Goal: Check status: Check status

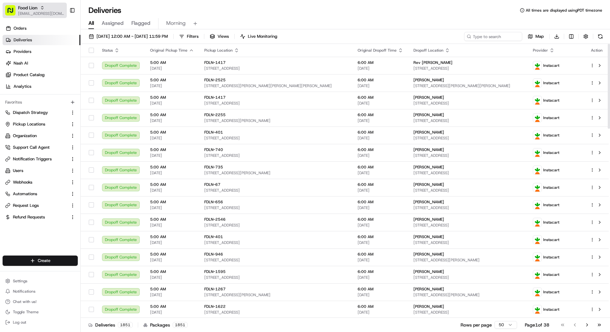
click at [32, 9] on span "Food Lion" at bounding box center [27, 8] width 19 height 6
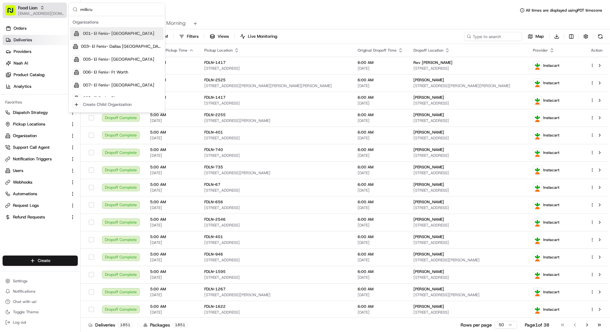
type input "milkrun"
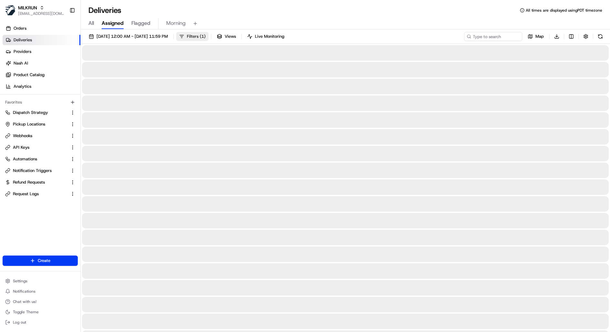
click at [206, 35] on span "Filters ( 1 )" at bounding box center [196, 37] width 19 height 6
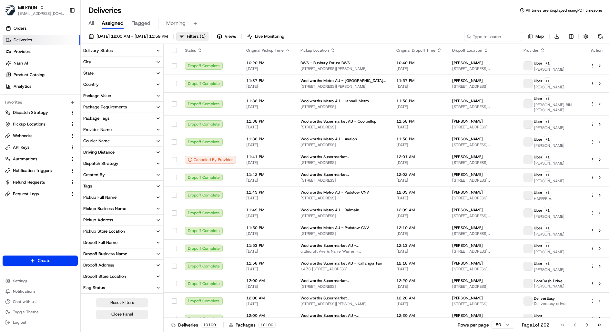
click at [117, 119] on button "Package Tags" at bounding box center [122, 118] width 83 height 11
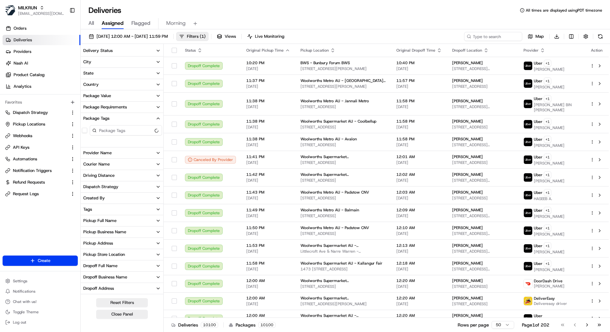
click at [116, 119] on button "Package Tags" at bounding box center [122, 118] width 83 height 11
click at [116, 129] on button "Provider Name" at bounding box center [122, 129] width 83 height 11
click at [116, 142] on input at bounding box center [126, 142] width 72 height 10
type input "deliver"
click at [82, 154] on button "DeliverEasy" at bounding box center [84, 152] width 5 height 5
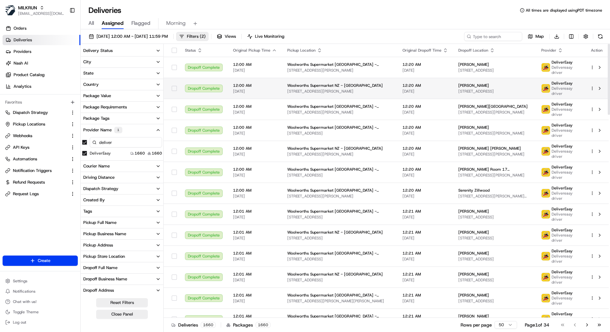
click at [306, 83] on span "Woolworths Supermarket NZ - Maidstone" at bounding box center [335, 85] width 96 height 5
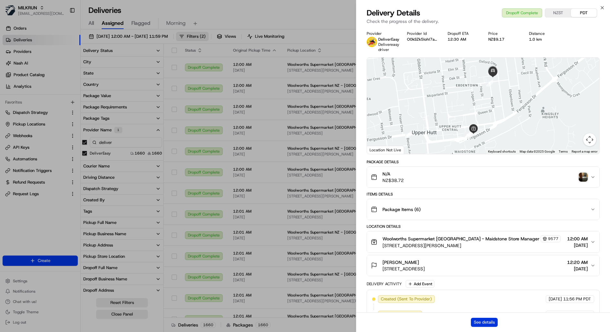
click at [484, 325] on button "See details" at bounding box center [484, 322] width 27 height 9
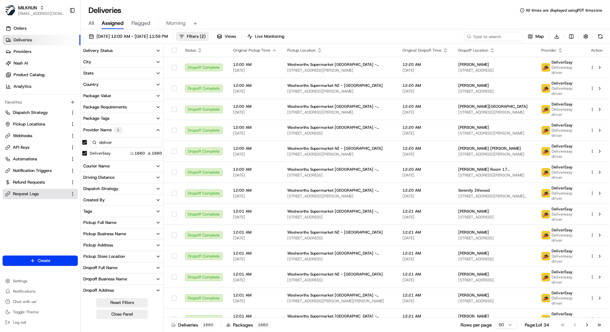
click at [32, 195] on span "Request Logs" at bounding box center [26, 194] width 26 height 6
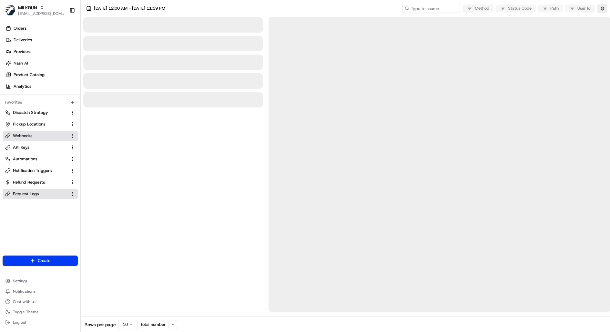
click at [36, 138] on link "Webhooks" at bounding box center [36, 136] width 62 height 6
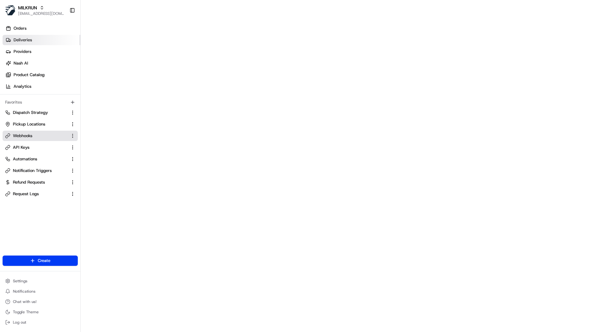
click at [40, 38] on link "Deliveries" at bounding box center [42, 40] width 78 height 10
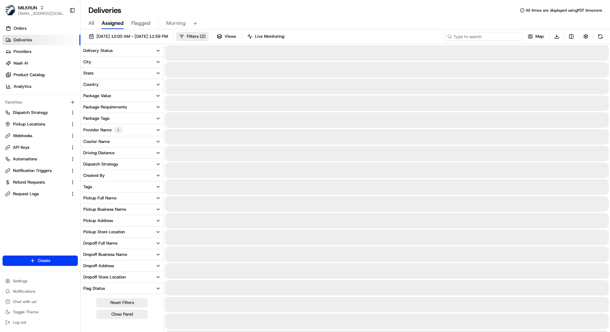
click at [485, 35] on input at bounding box center [483, 36] width 77 height 9
paste input "fa2c464c-d806-403b-b16d-f1aac9fa727a"
type input "fa2c464c-d806-403b-b16d-f1aac9fa727a"
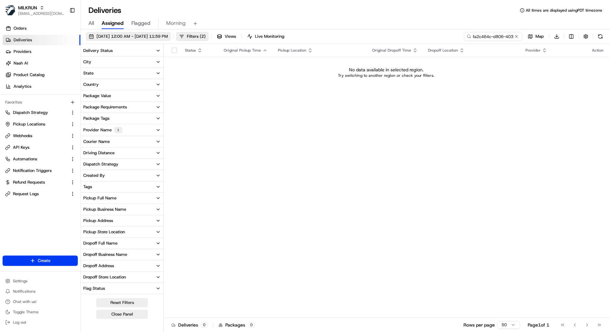
click at [166, 33] on button "18/08/2025 12:00 AM - 18/08/2025 11:59 PM" at bounding box center [128, 36] width 85 height 9
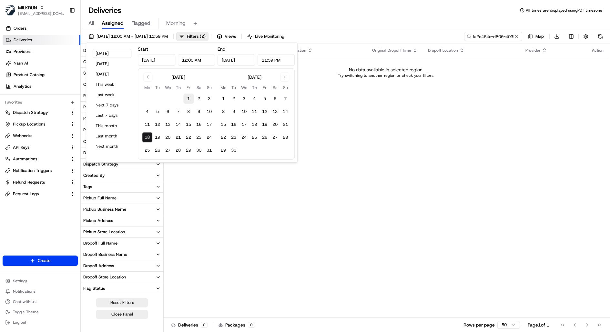
click at [185, 96] on button "1" at bounding box center [188, 99] width 10 height 10
type input "Aug 1, 2025"
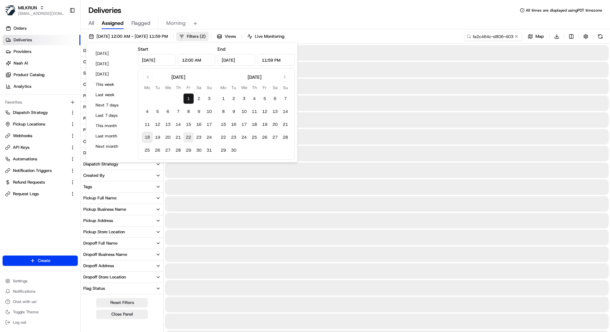
click at [185, 137] on button "22" at bounding box center [188, 137] width 10 height 10
type input "Aug 22, 2025"
click at [401, 15] on div "Deliveries All times are displayed using PDT timezone" at bounding box center [345, 10] width 529 height 10
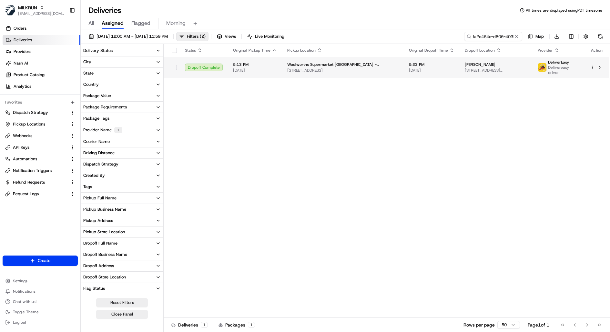
click at [465, 68] on span "111B Kiwi Road, Point Chevalier, Auckland 1022, NZ" at bounding box center [496, 70] width 63 height 5
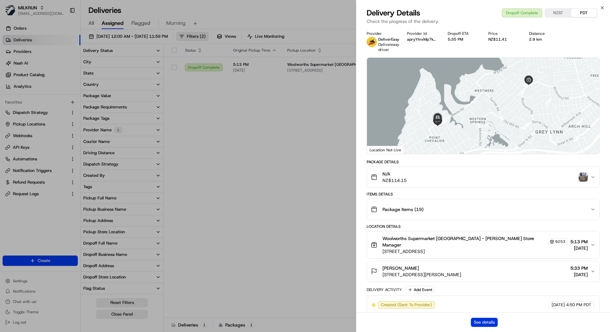
click at [493, 322] on button "See details" at bounding box center [484, 322] width 27 height 9
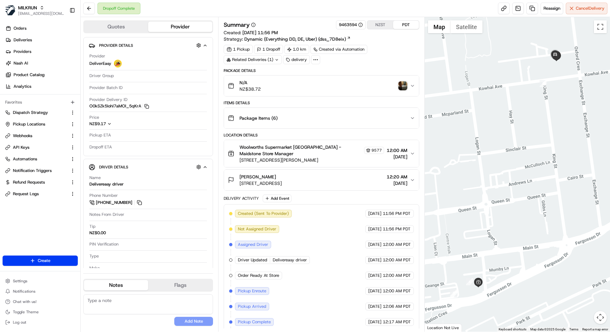
scroll to position [45, 0]
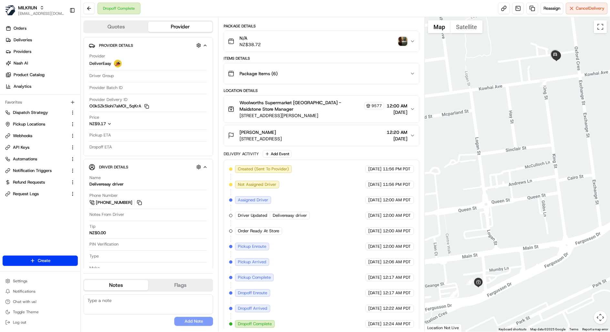
click at [404, 42] on img "button" at bounding box center [402, 41] width 9 height 9
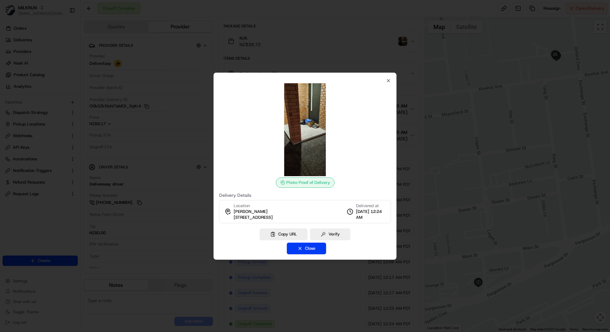
click at [388, 83] on div at bounding box center [305, 129] width 172 height 93
click at [388, 78] on icon "button" at bounding box center [388, 80] width 5 height 5
